Goal: Find specific page/section

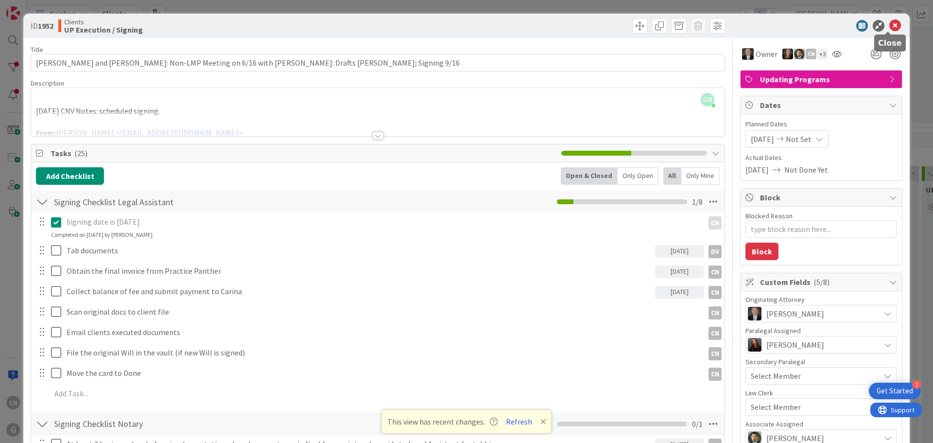
click at [889, 27] on icon at bounding box center [895, 26] width 12 height 12
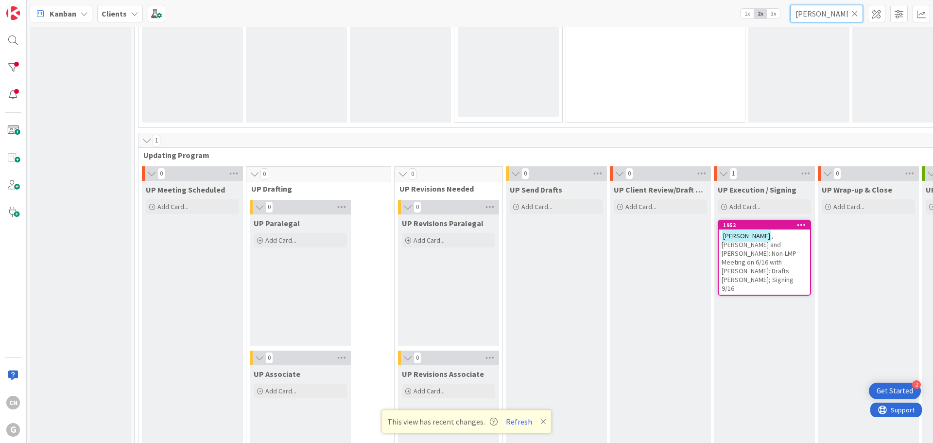
drag, startPoint x: 828, startPoint y: 14, endPoint x: 781, endPoint y: 18, distance: 47.3
click at [781, 18] on div "Kanban Clients 1x 2x 3x [PERSON_NAME]" at bounding box center [480, 13] width 906 height 27
type input "[PERSON_NAME]"
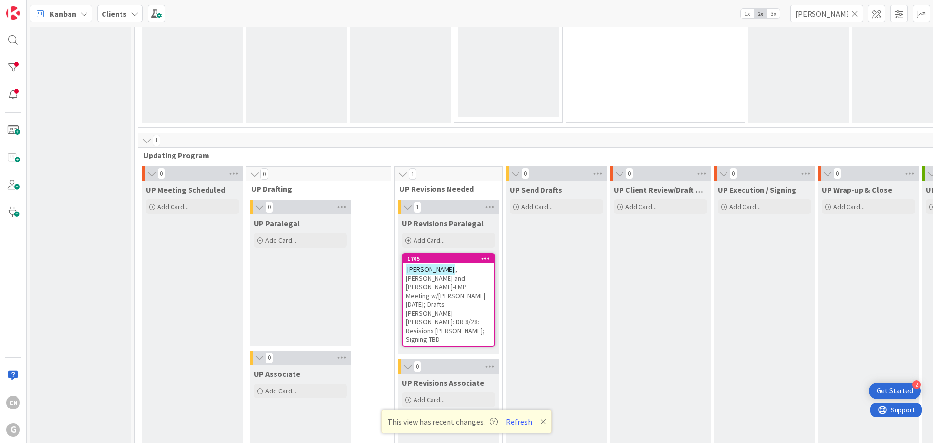
click at [420, 293] on span ", [PERSON_NAME] and [PERSON_NAME]-LMP Meeting w/[PERSON_NAME] [DATE]; Drafts [P…" at bounding box center [446, 304] width 80 height 79
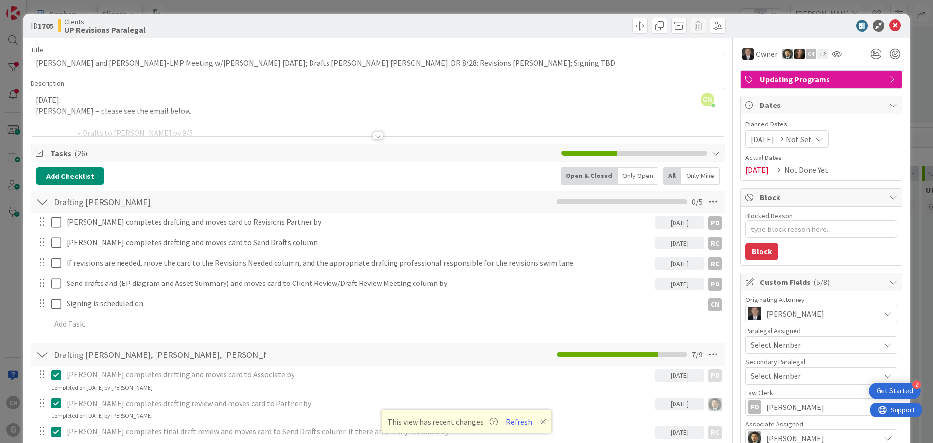
click at [147, 115] on div at bounding box center [377, 123] width 693 height 25
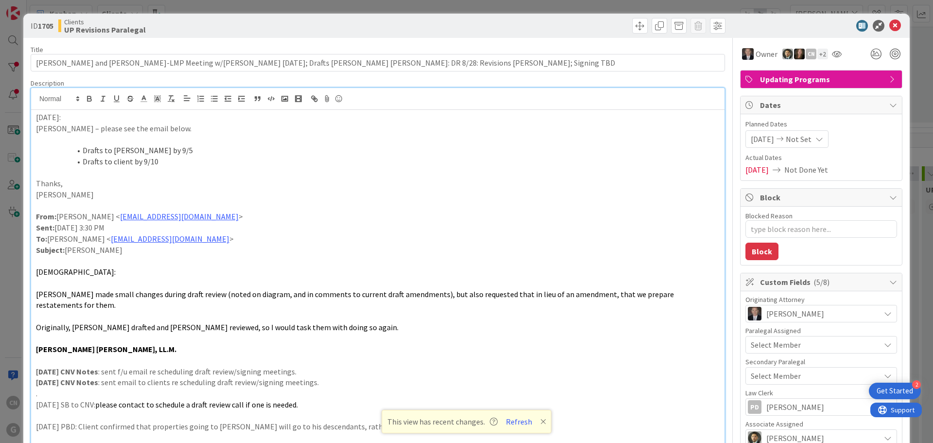
click at [36, 118] on p "[DATE]:" at bounding box center [378, 117] width 684 height 11
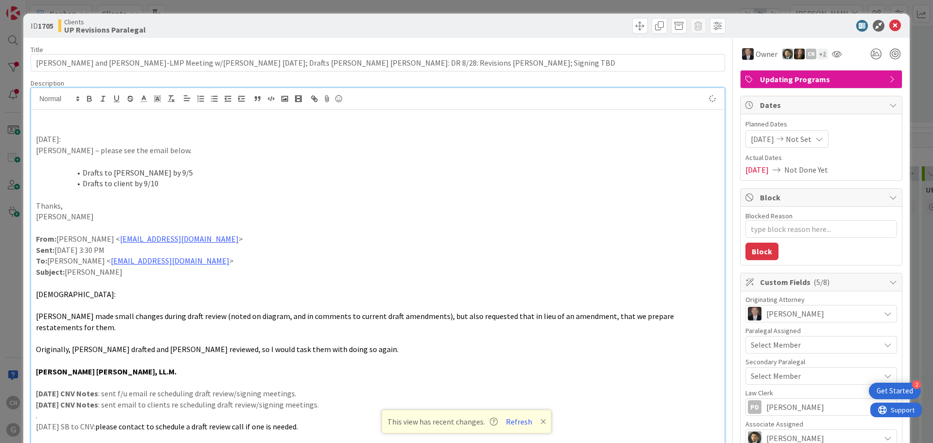
type textarea "x"
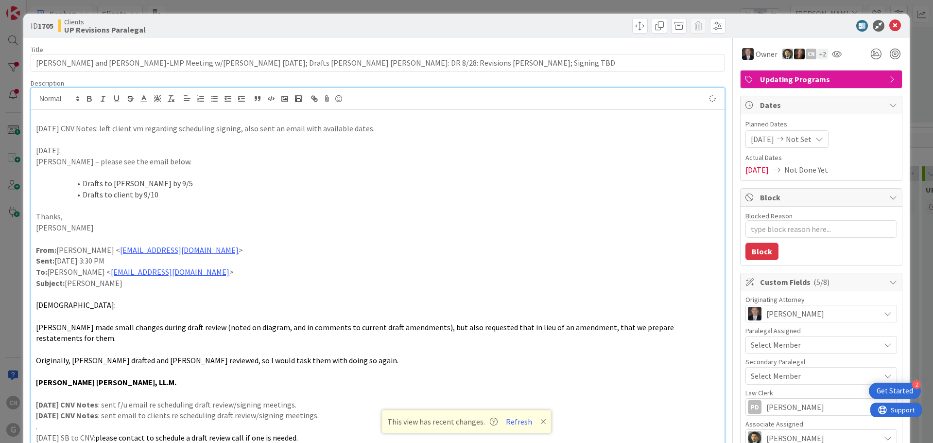
type textarea "x"
click at [891, 24] on icon at bounding box center [895, 26] width 12 height 12
